Goal: Task Accomplishment & Management: Manage account settings

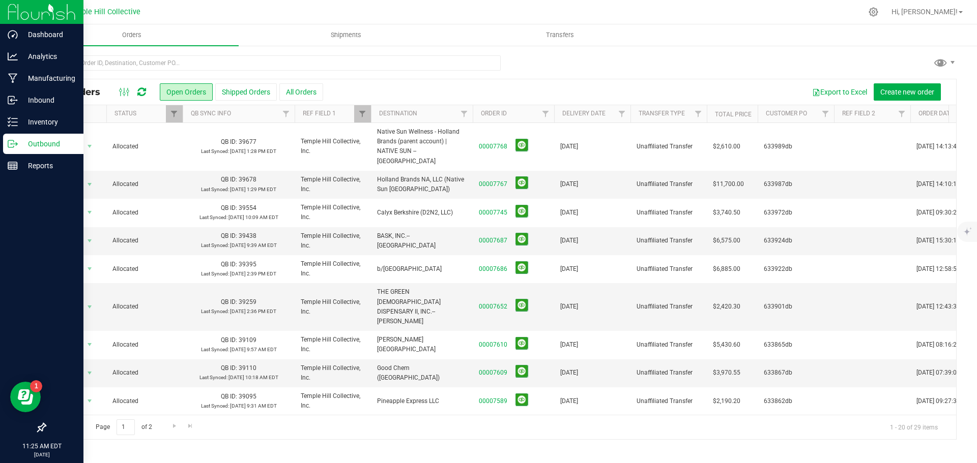
click at [18, 146] on p "Outbound" at bounding box center [48, 144] width 61 height 12
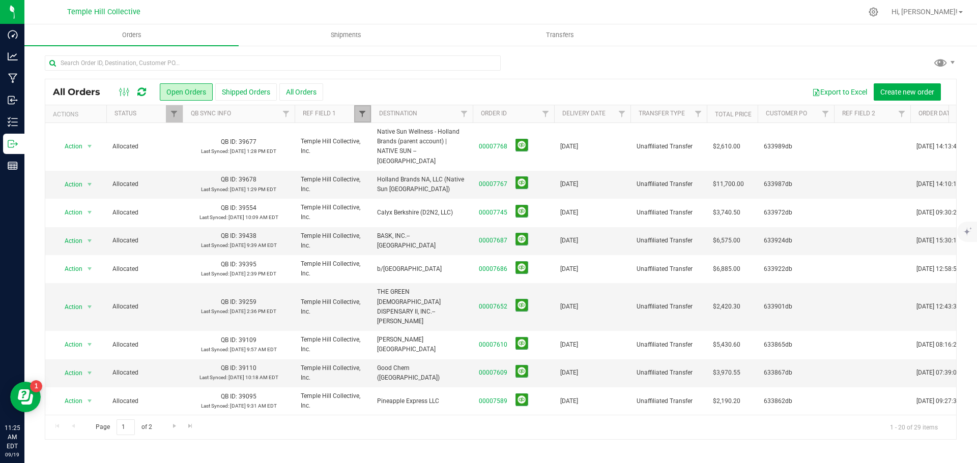
click at [365, 114] on span "Filter" at bounding box center [362, 114] width 8 height 8
click at [433, 162] on button "Clear" at bounding box center [440, 163] width 49 height 22
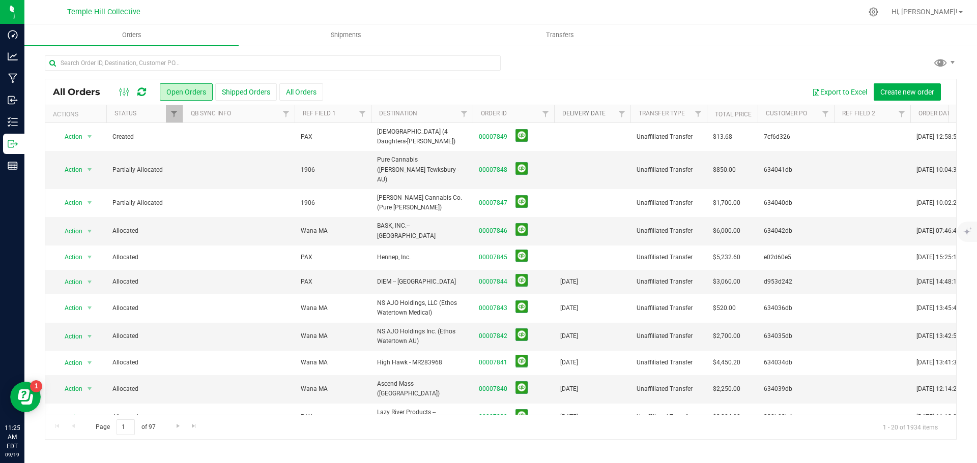
click at [585, 114] on link "Delivery Date" at bounding box center [583, 113] width 43 height 7
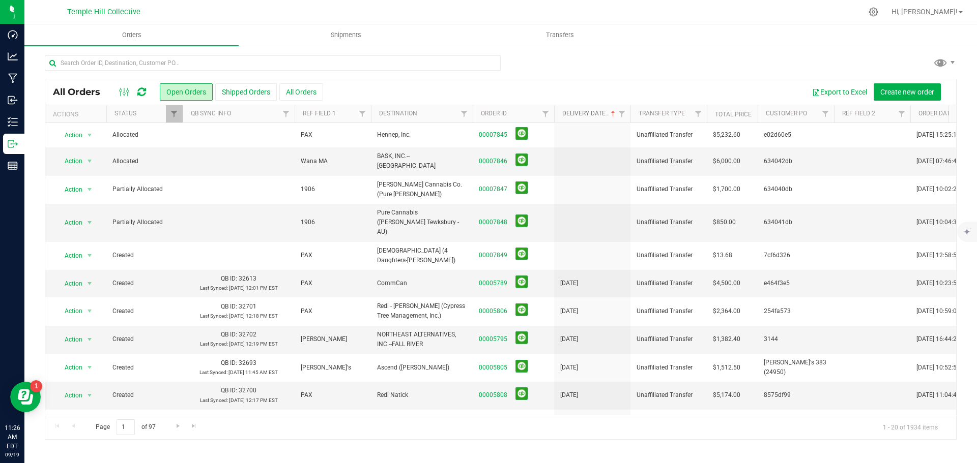
click at [585, 114] on link "Delivery Date" at bounding box center [589, 113] width 55 height 7
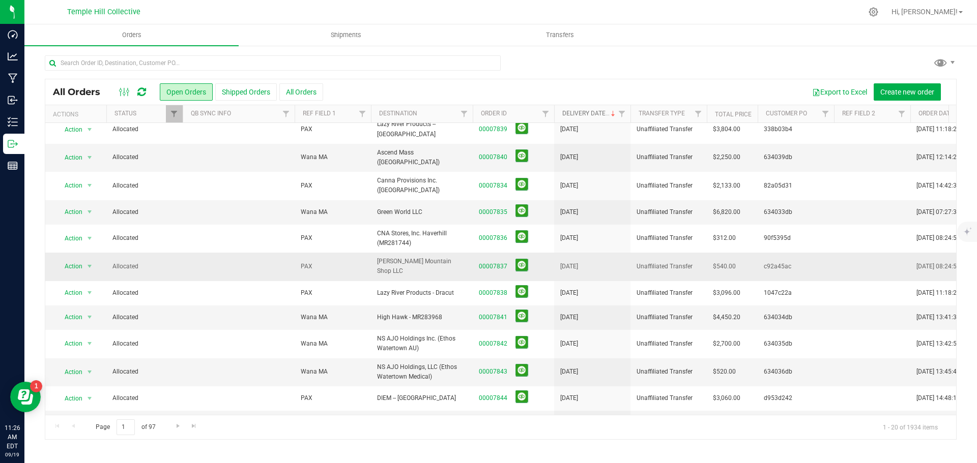
scroll to position [230, 0]
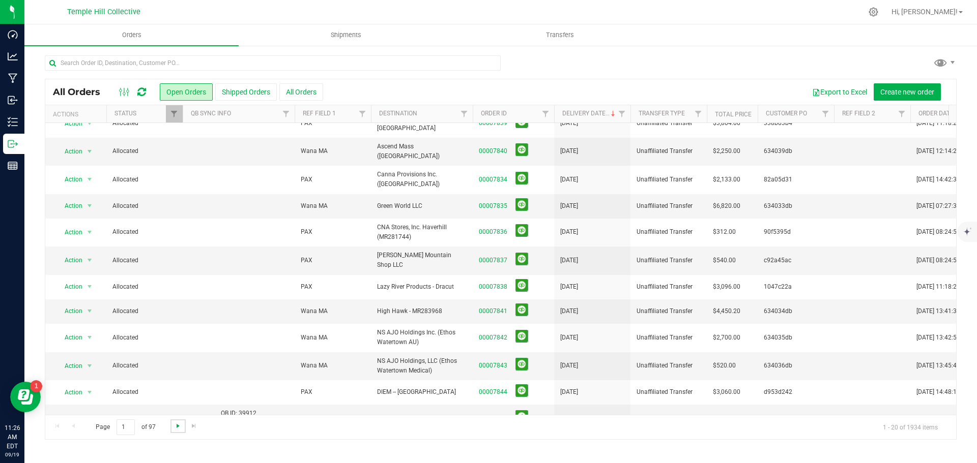
click at [174, 425] on span "Go to the next page" at bounding box center [178, 426] width 8 height 8
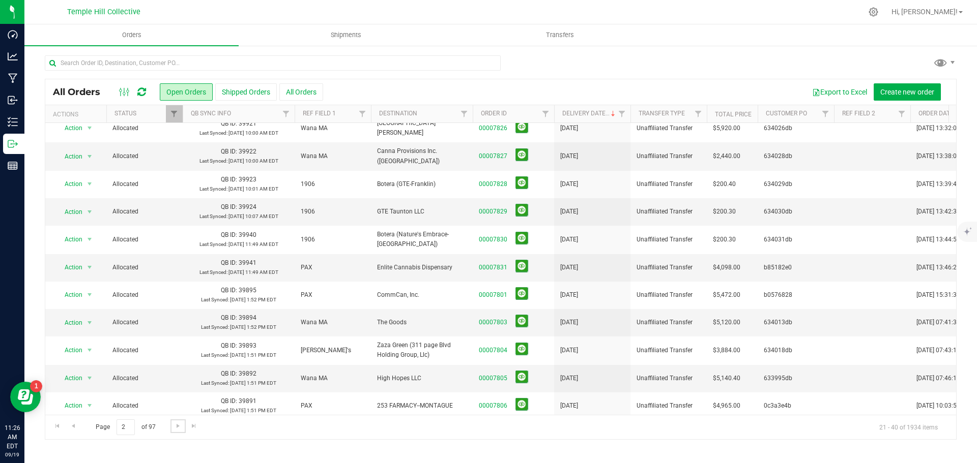
scroll to position [0, 0]
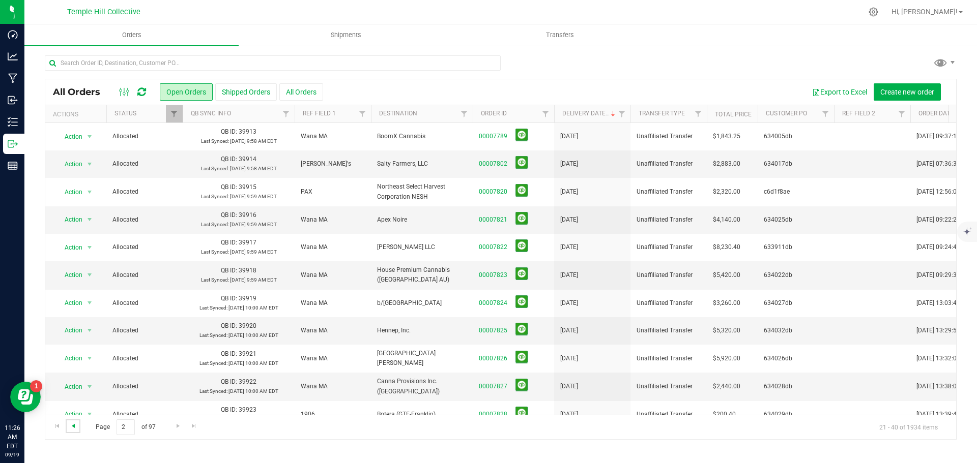
click at [74, 425] on span "Go to the previous page" at bounding box center [73, 426] width 8 height 8
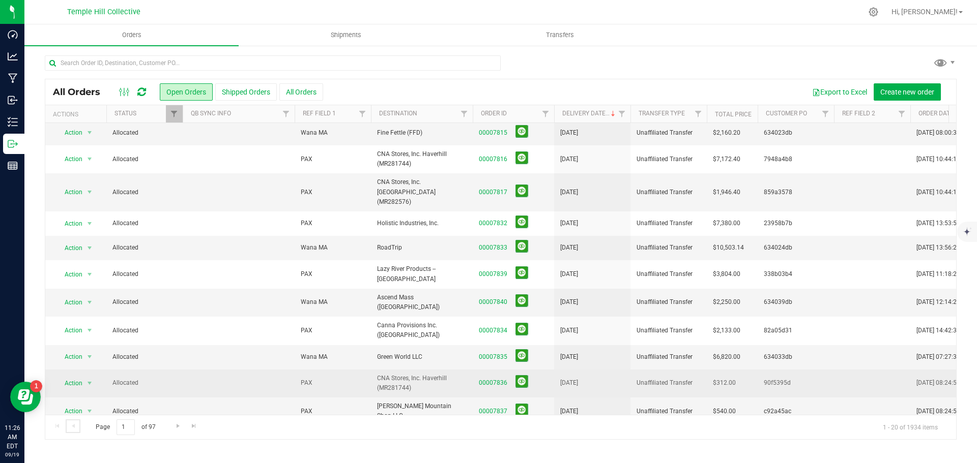
scroll to position [230, 0]
